Goal: Task Accomplishment & Management: Use online tool/utility

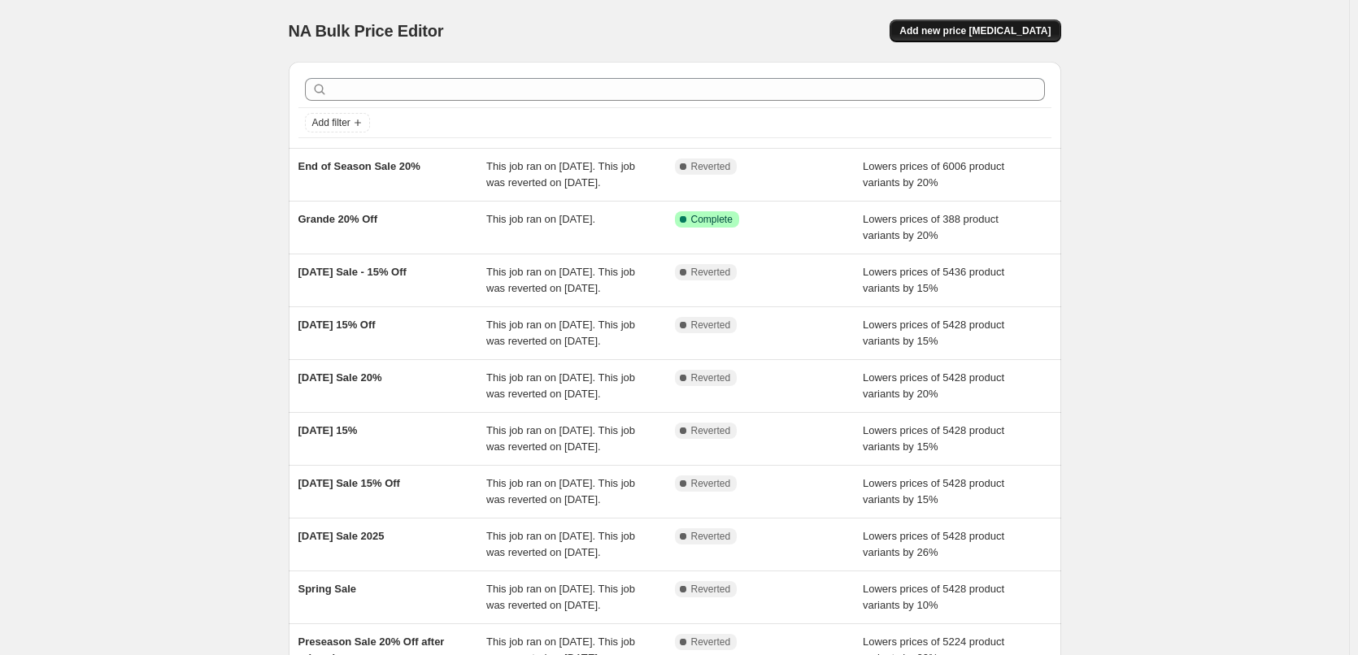
click at [973, 25] on span "Add new price [MEDICAL_DATA]" at bounding box center [974, 30] width 151 height 13
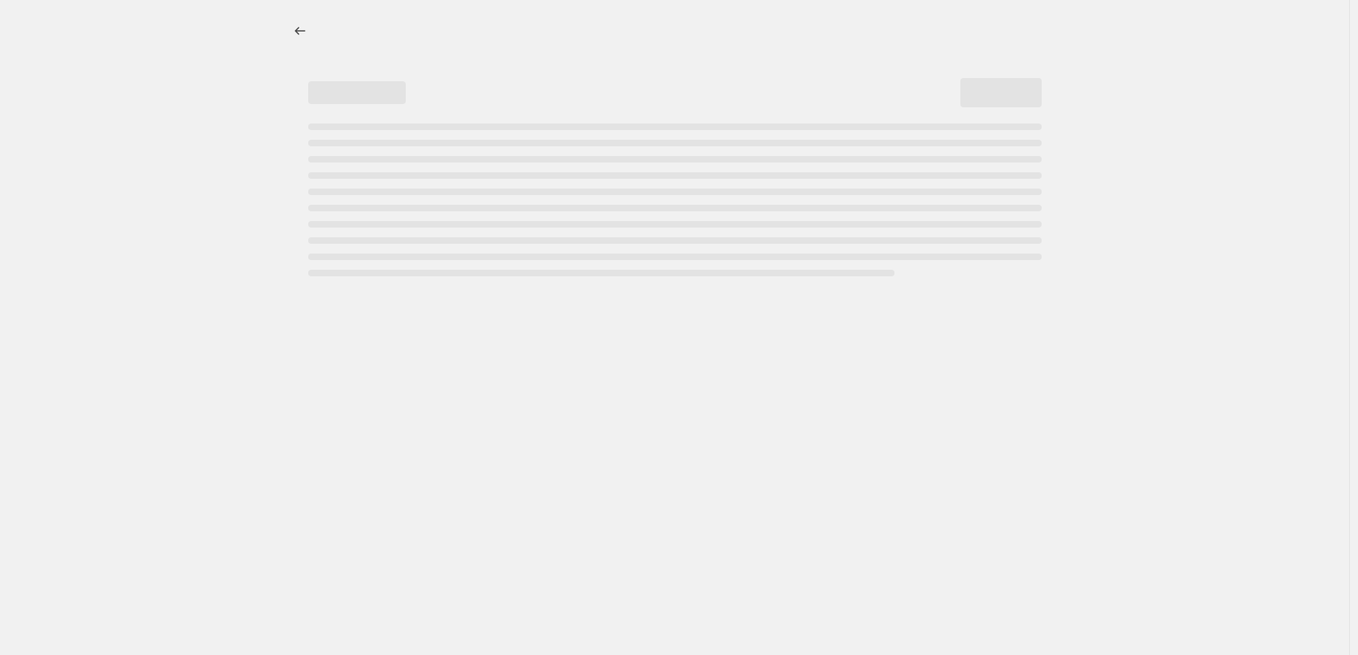
select select "percentage"
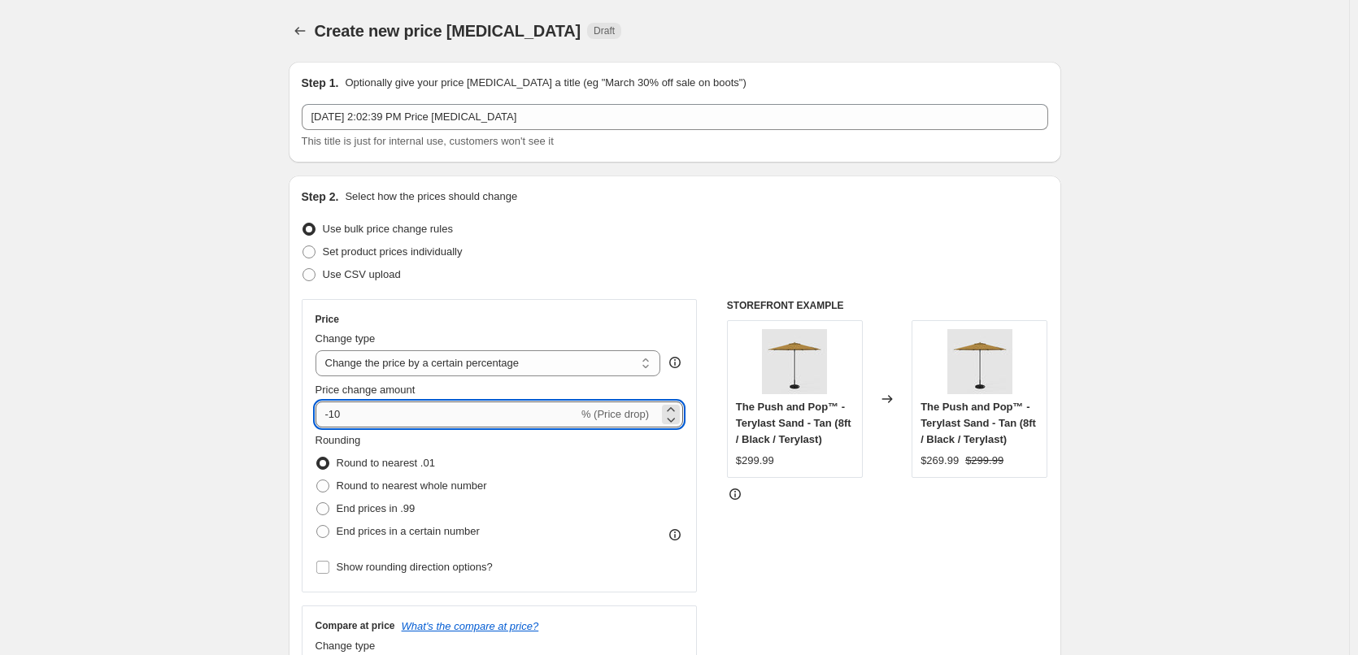
click at [420, 416] on input "-10" at bounding box center [447, 415] width 263 height 26
click at [337, 412] on input "-10" at bounding box center [447, 415] width 263 height 26
type input "-20"
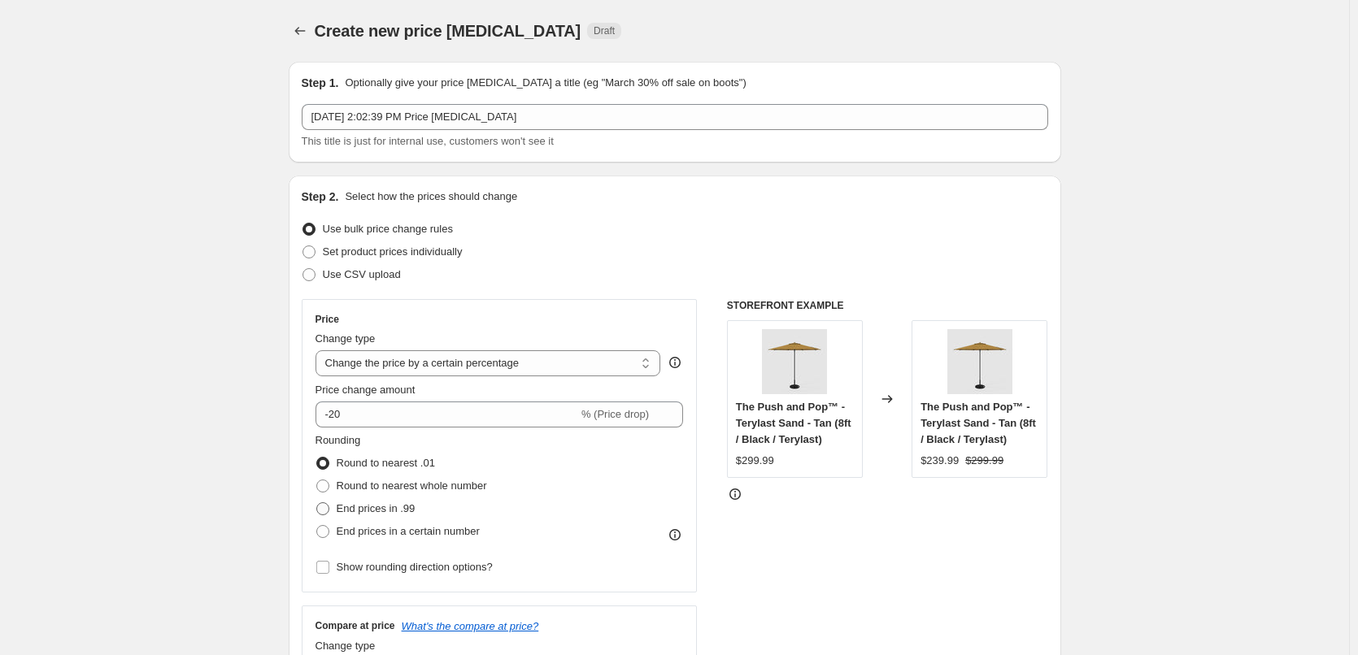
click at [334, 505] on label "End prices in .99" at bounding box center [366, 509] width 100 height 23
click at [317, 503] on input "End prices in .99" at bounding box center [316, 503] width 1 height 1
radio input "true"
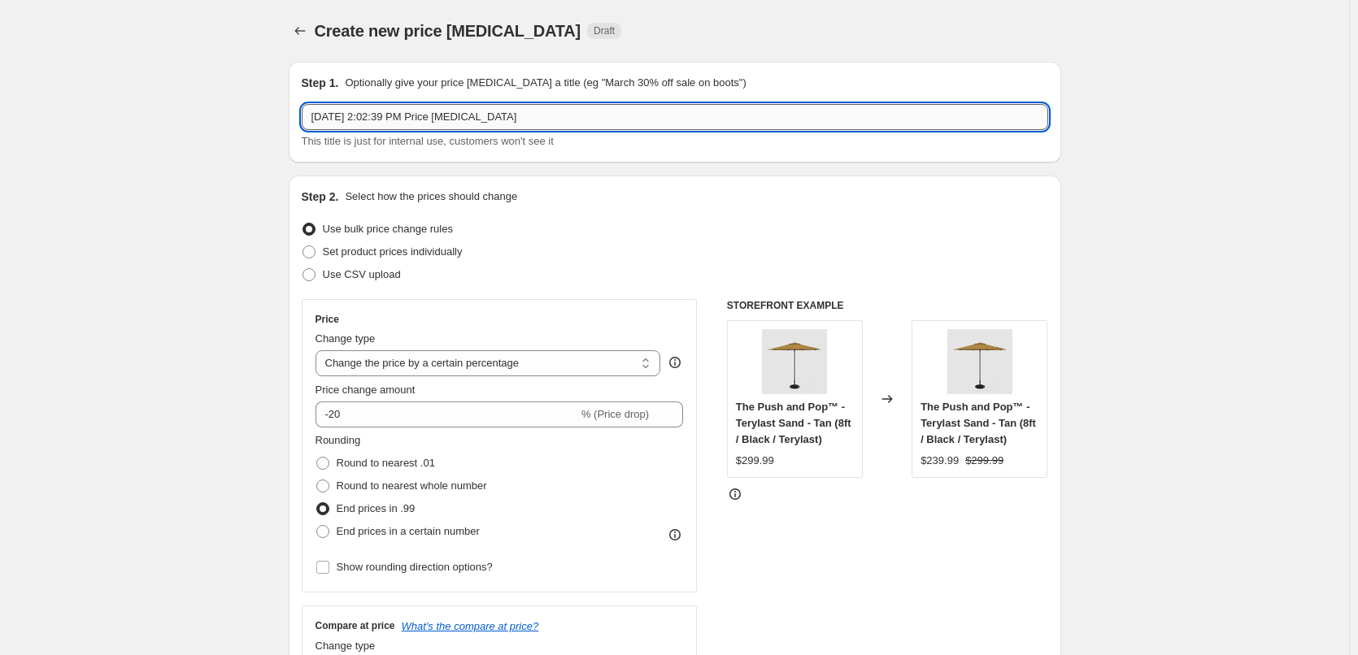
click at [635, 115] on input "[DATE] 2:02:39 PM Price [MEDICAL_DATA]" at bounding box center [675, 117] width 746 height 26
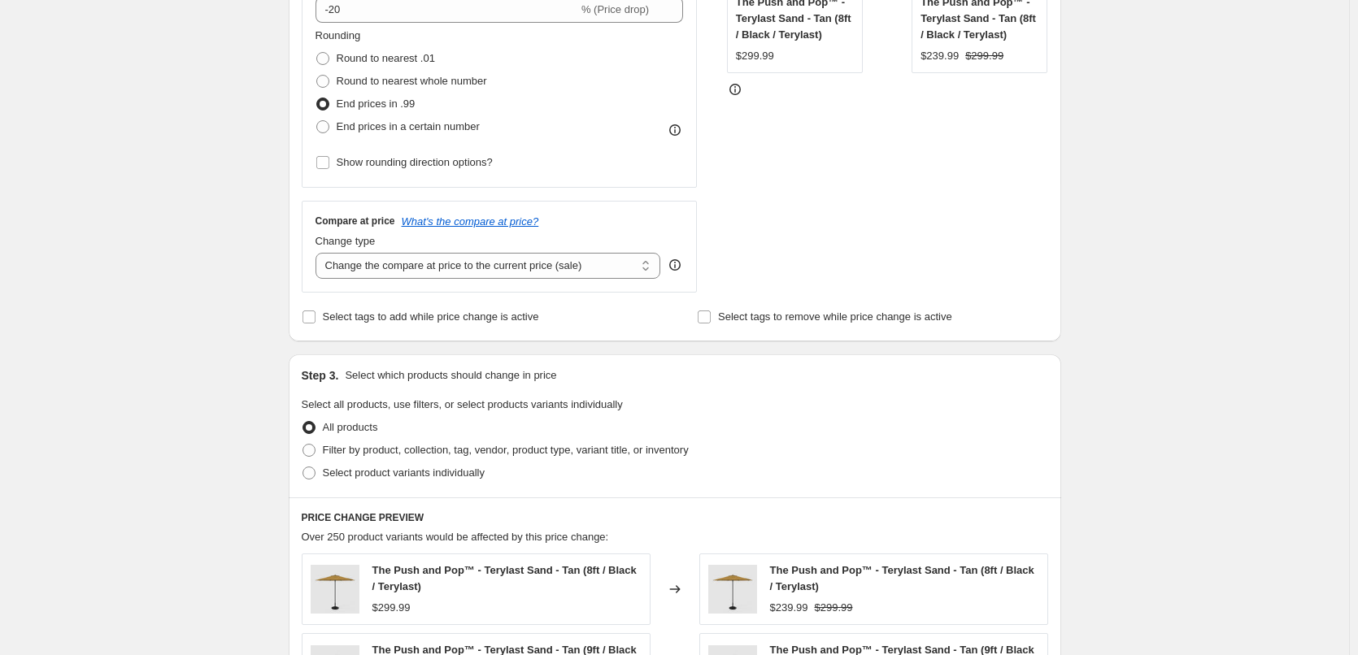
scroll to position [569, 0]
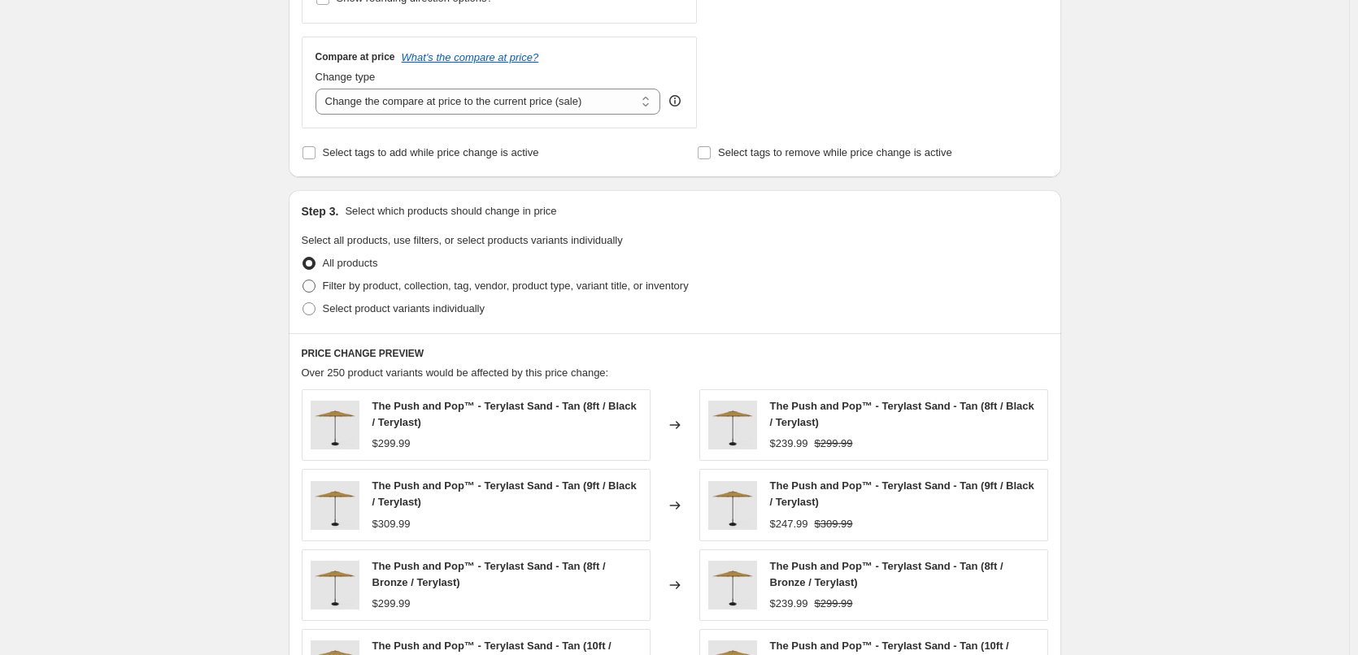
type input "20% Off Supreme"
click at [432, 289] on span "Filter by product, collection, tag, vendor, product type, variant title, or inv…" at bounding box center [506, 286] width 366 height 12
click at [303, 281] on input "Filter by product, collection, tag, vendor, product type, variant title, or inv…" at bounding box center [302, 280] width 1 height 1
radio input "true"
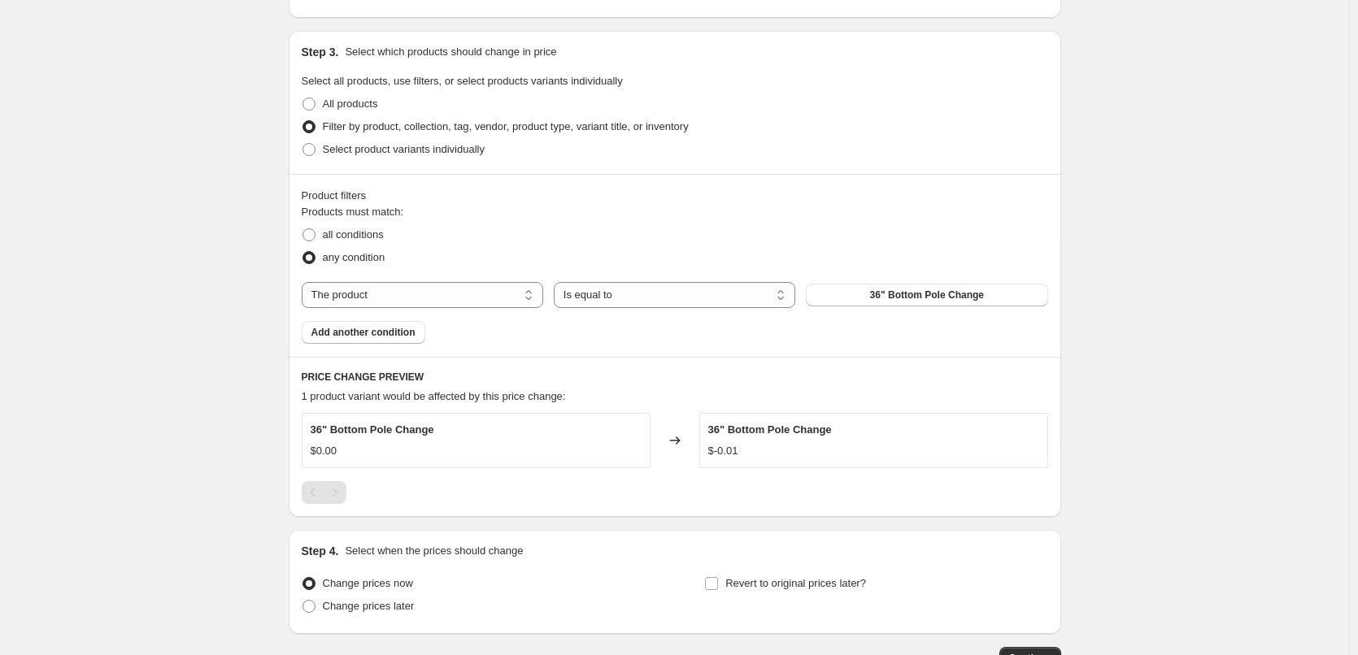
scroll to position [732, 0]
click at [905, 297] on span "36" Bottom Pole Change" at bounding box center [927, 291] width 114 height 13
click at [460, 297] on select "The product The product's collection The product's tag The product's vendor The…" at bounding box center [423, 292] width 242 height 26
select select "collection"
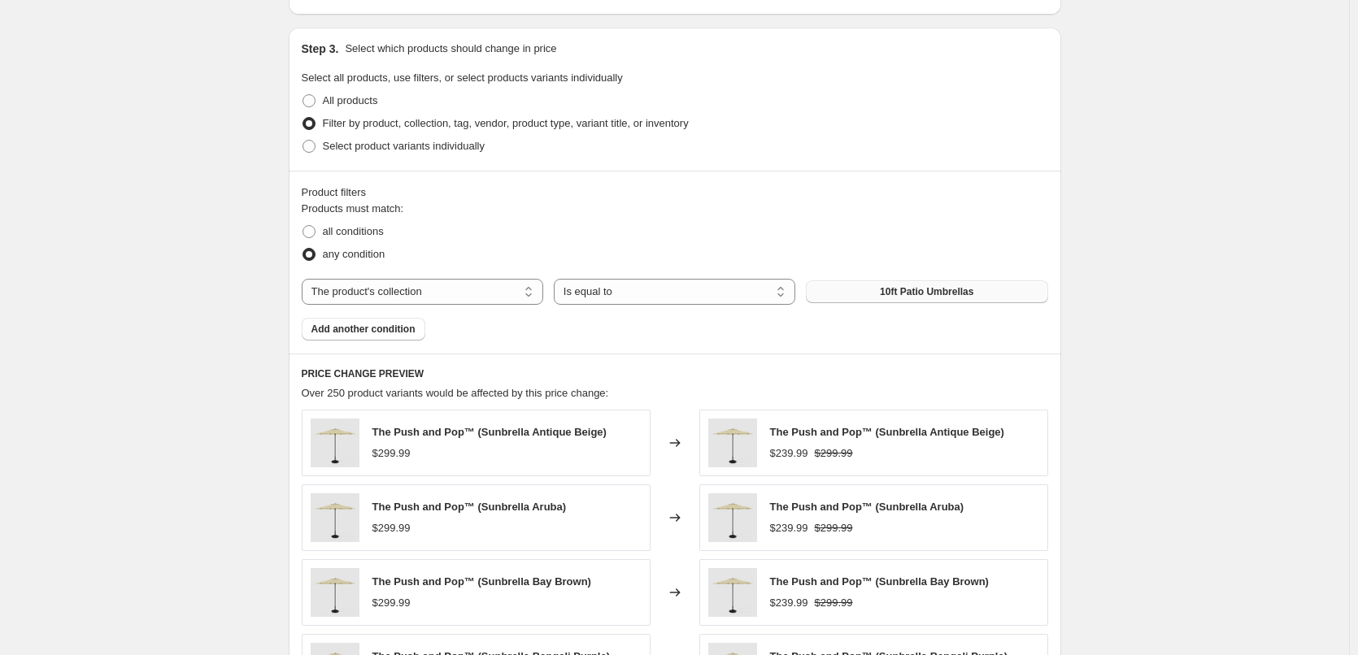
click at [935, 302] on button "10ft Patio Umbrellas" at bounding box center [927, 292] width 242 height 23
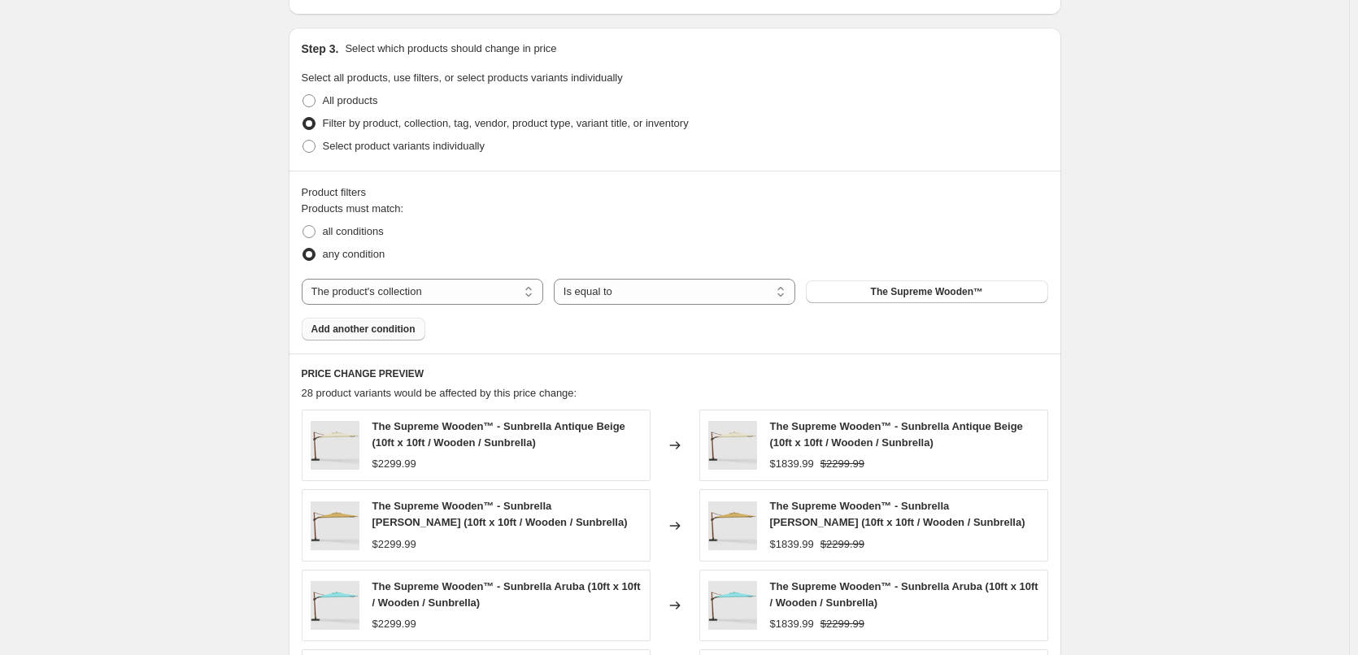
click at [345, 324] on span "Add another condition" at bounding box center [363, 329] width 104 height 13
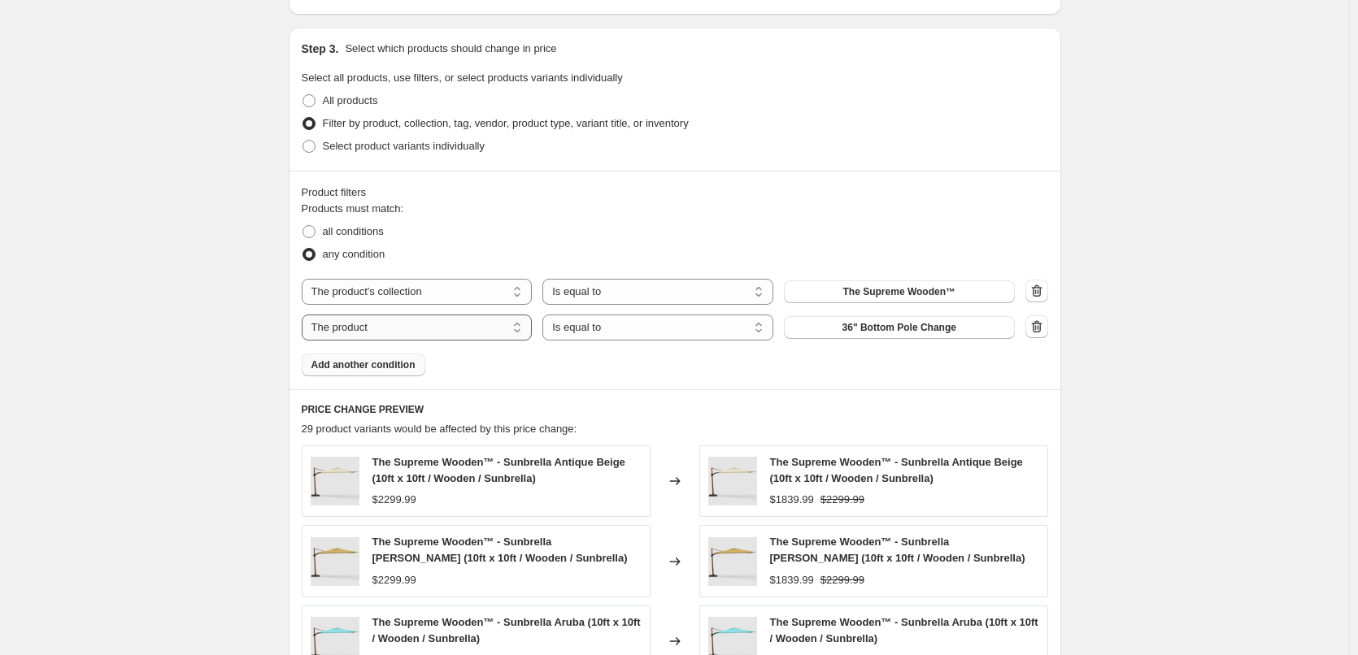
click at [464, 333] on select "The product The product's collection The product's tag The product's vendor The…" at bounding box center [417, 328] width 231 height 26
select select "collection"
click at [946, 330] on span "10ft Patio Umbrellas" at bounding box center [899, 327] width 94 height 13
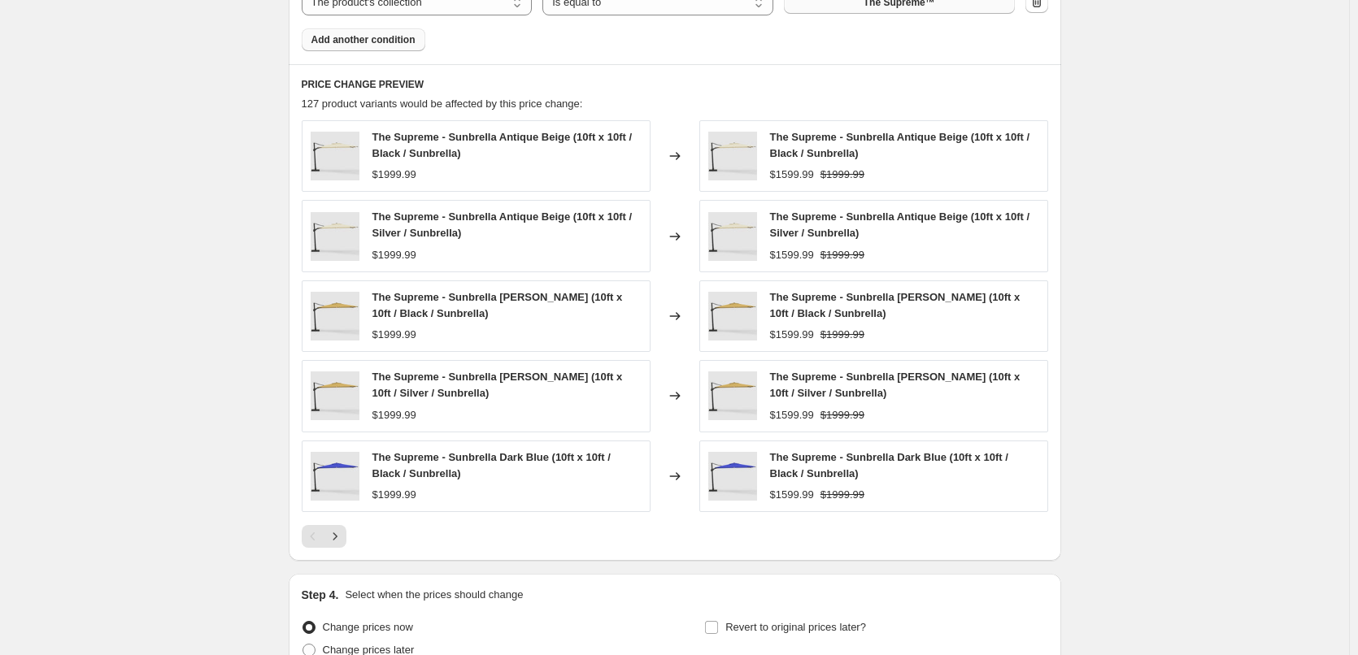
scroll to position [1215, 0]
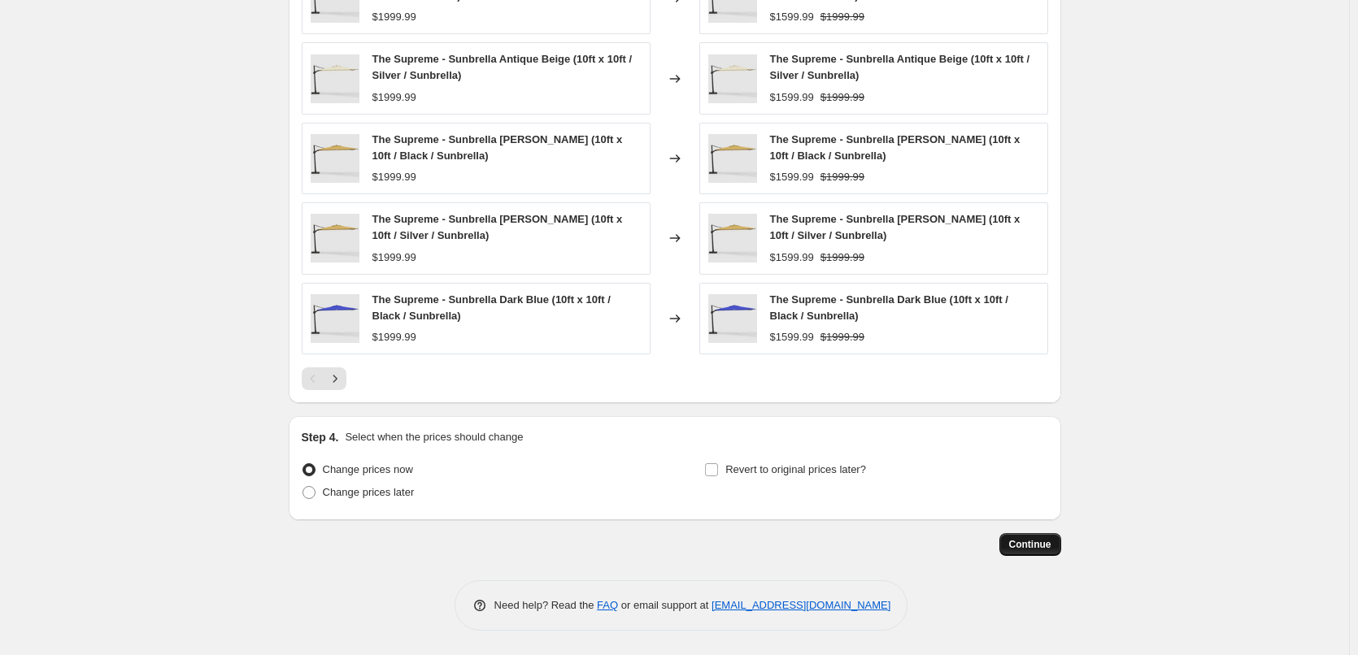
click at [1033, 548] on span "Continue" at bounding box center [1030, 544] width 42 height 13
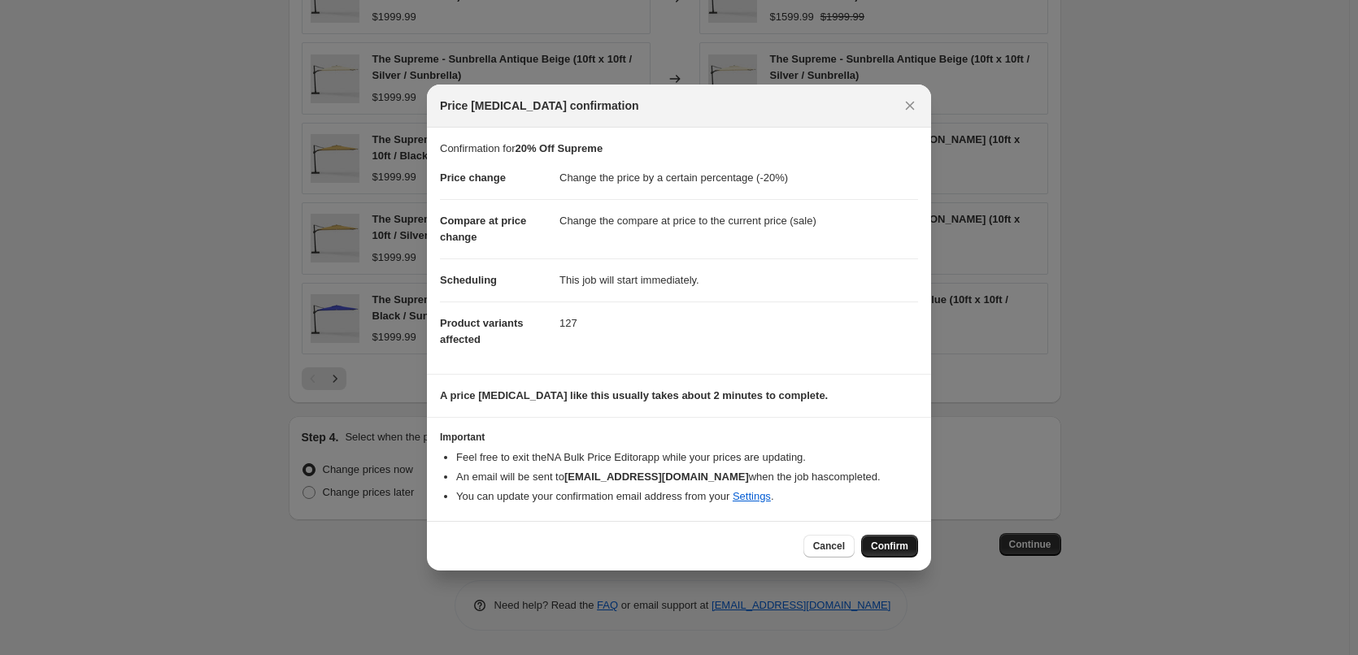
click at [907, 550] on span "Confirm" at bounding box center [889, 546] width 37 height 13
